Goal: Find specific page/section: Find specific page/section

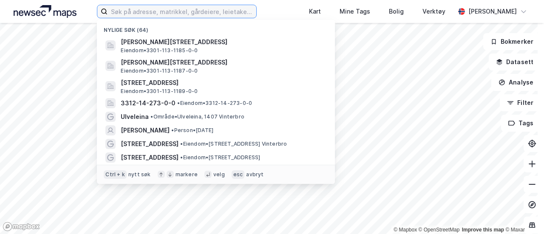
click at [167, 8] on input at bounding box center [181, 11] width 149 height 13
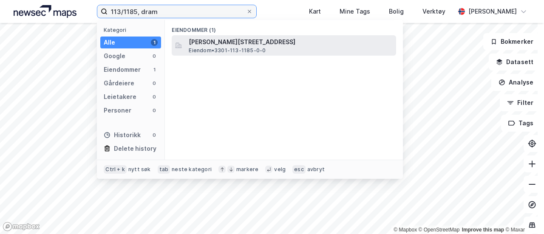
type input "113/1185, dram"
